Goal: Information Seeking & Learning: Find specific fact

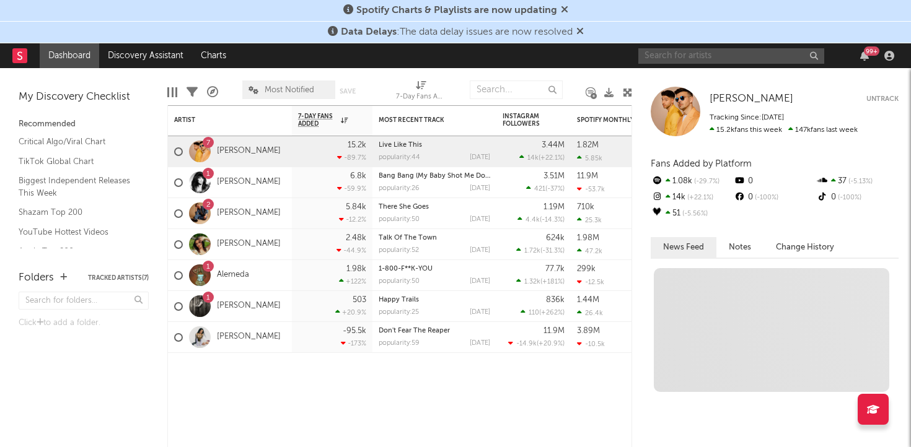
click at [714, 59] on input "text" at bounding box center [731, 55] width 186 height 15
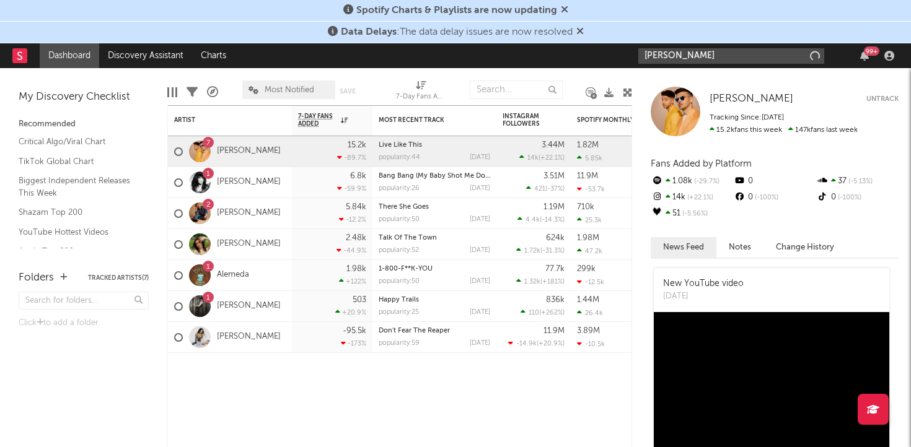
type input "[PERSON_NAME]"
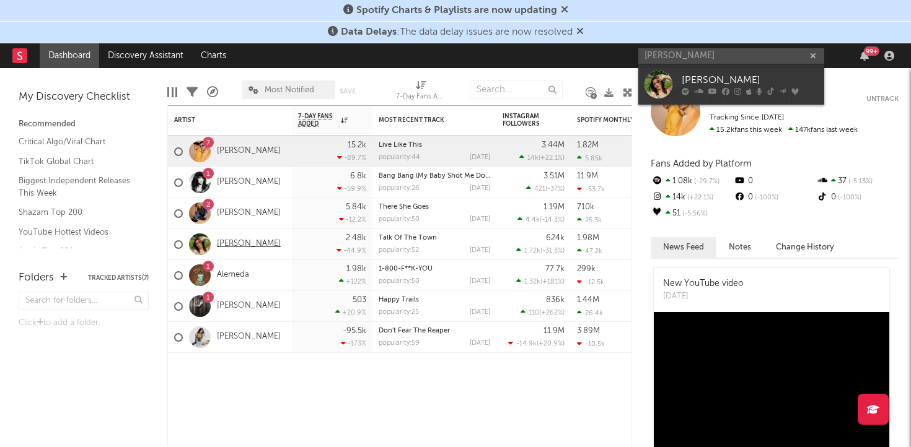
click at [250, 245] on link "[PERSON_NAME]" at bounding box center [249, 244] width 64 height 11
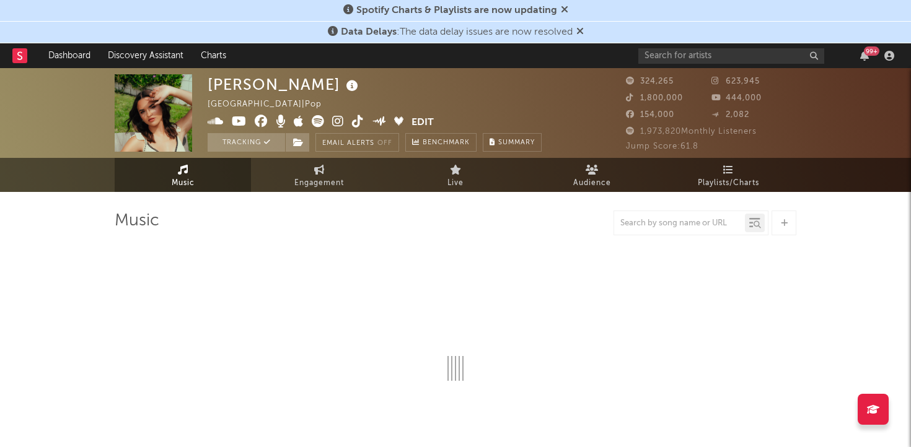
select select "6m"
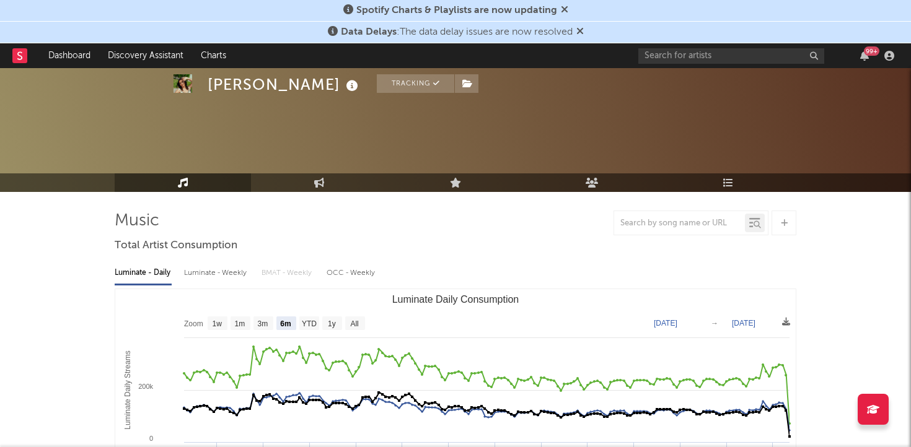
scroll to position [65, 0]
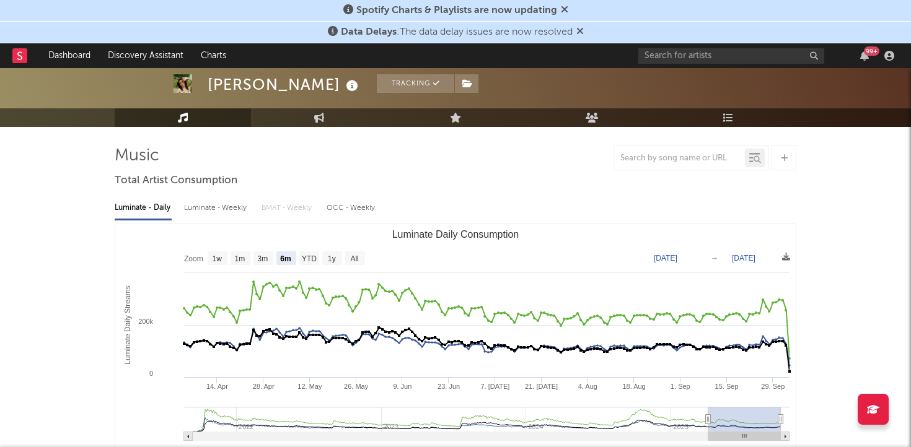
click at [657, 164] on div at bounding box center [679, 158] width 131 height 15
click at [656, 152] on div at bounding box center [679, 158] width 131 height 15
click at [656, 163] on input "text" at bounding box center [679, 159] width 131 height 10
type input "Talk Of The Town"
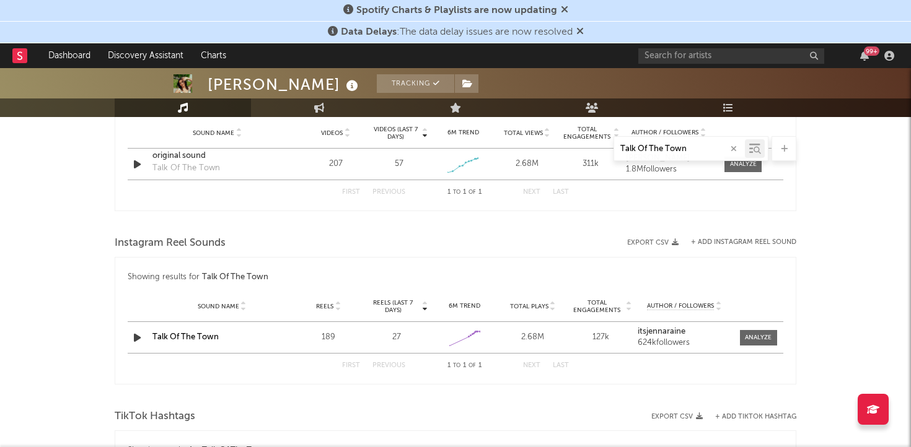
scroll to position [701, 0]
